Goal: Navigation & Orientation: Find specific page/section

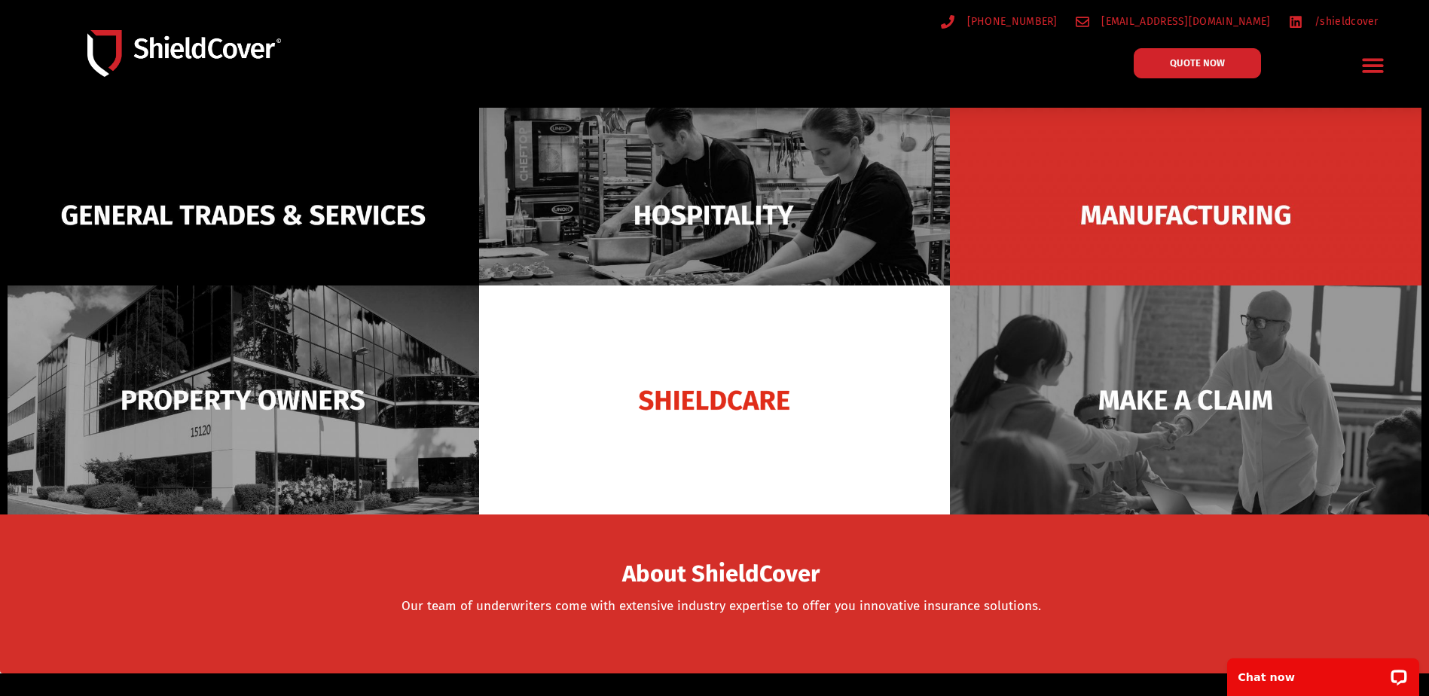
scroll to position [151, 0]
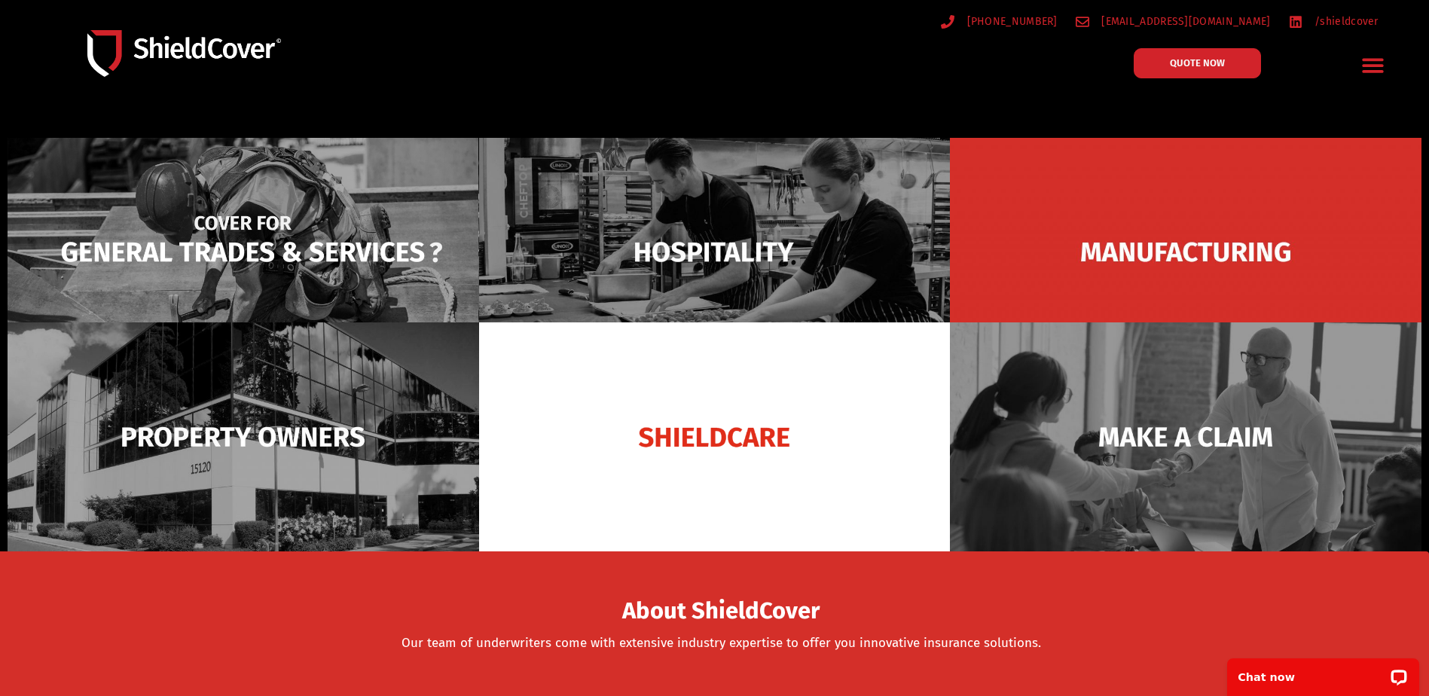
click at [353, 267] on img at bounding box center [244, 252] width 472 height 229
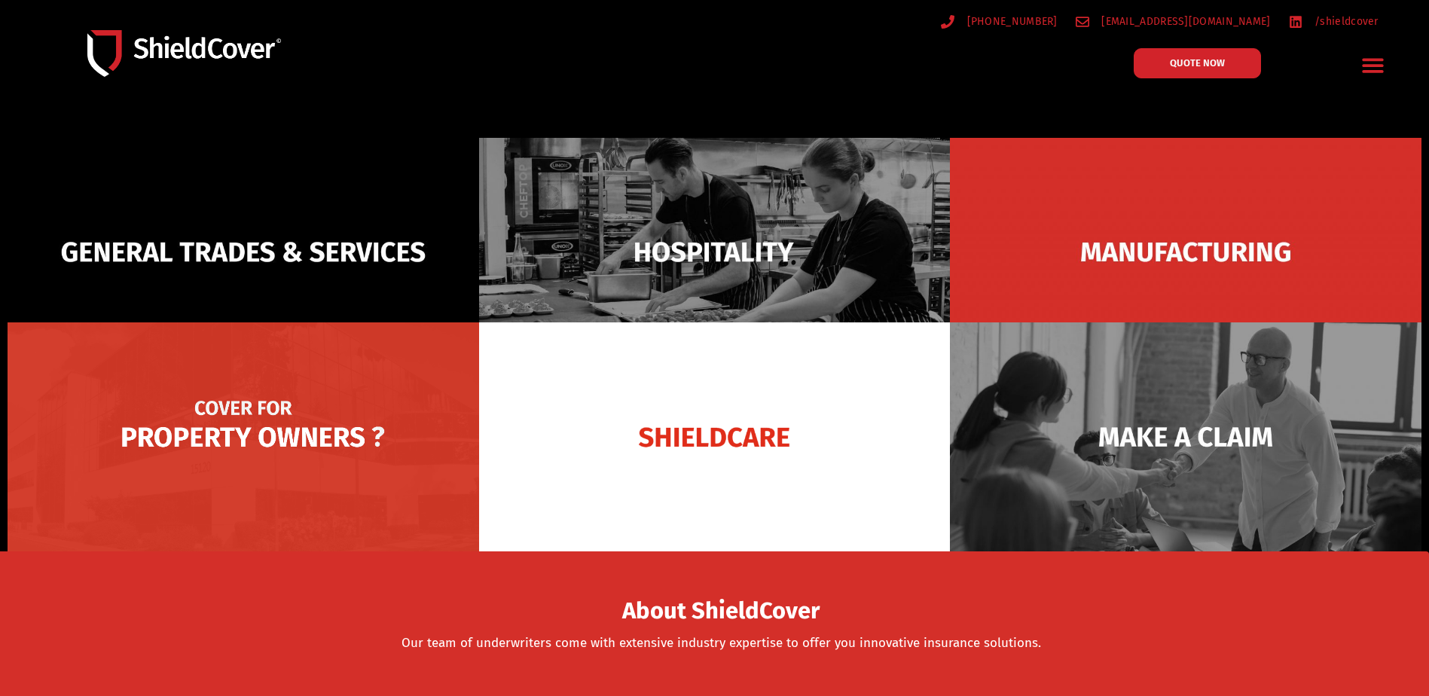
click at [328, 457] on img at bounding box center [244, 436] width 472 height 229
